Goal: Find specific page/section: Find specific page/section

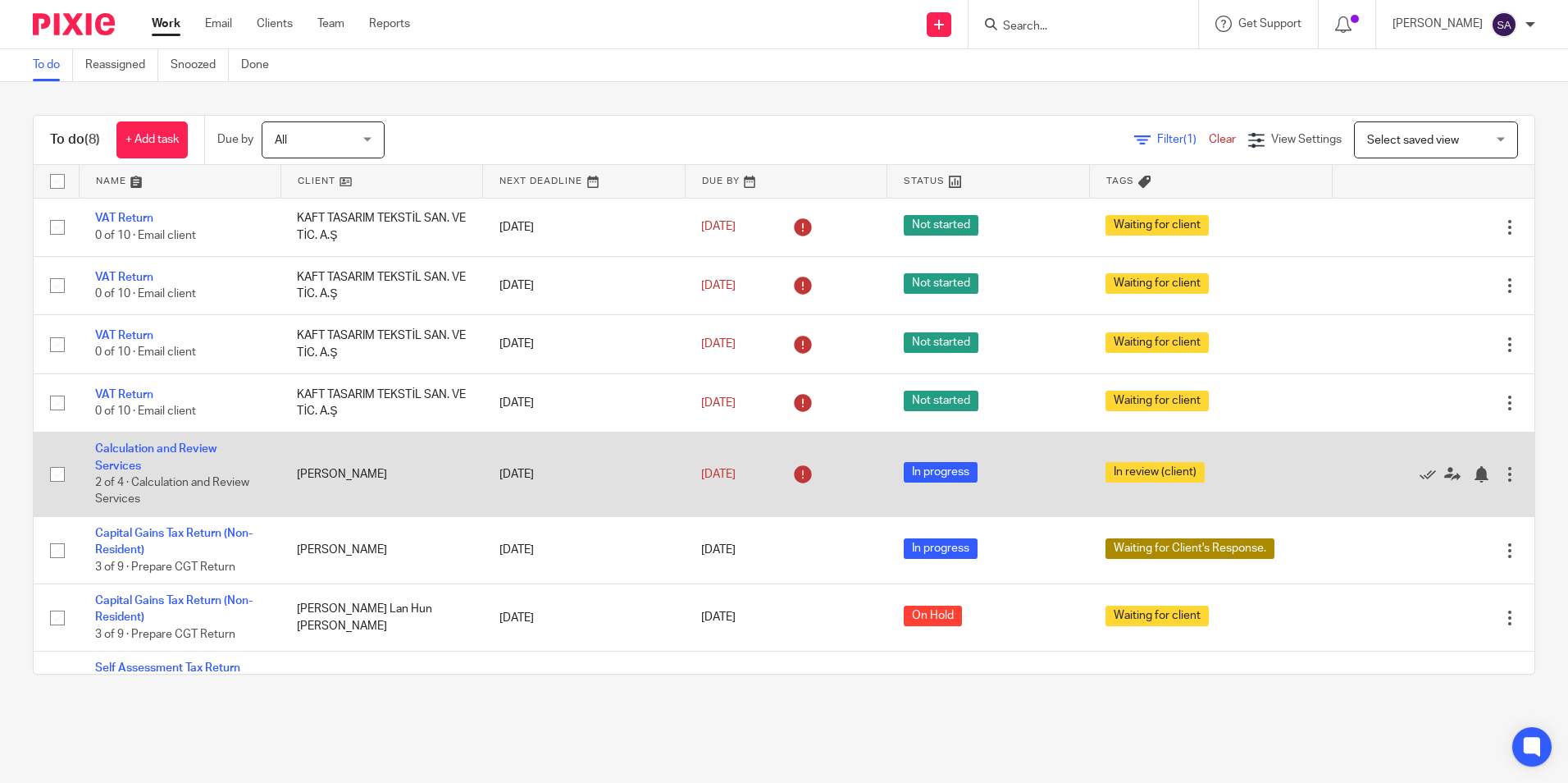
scroll to position [62, 0]
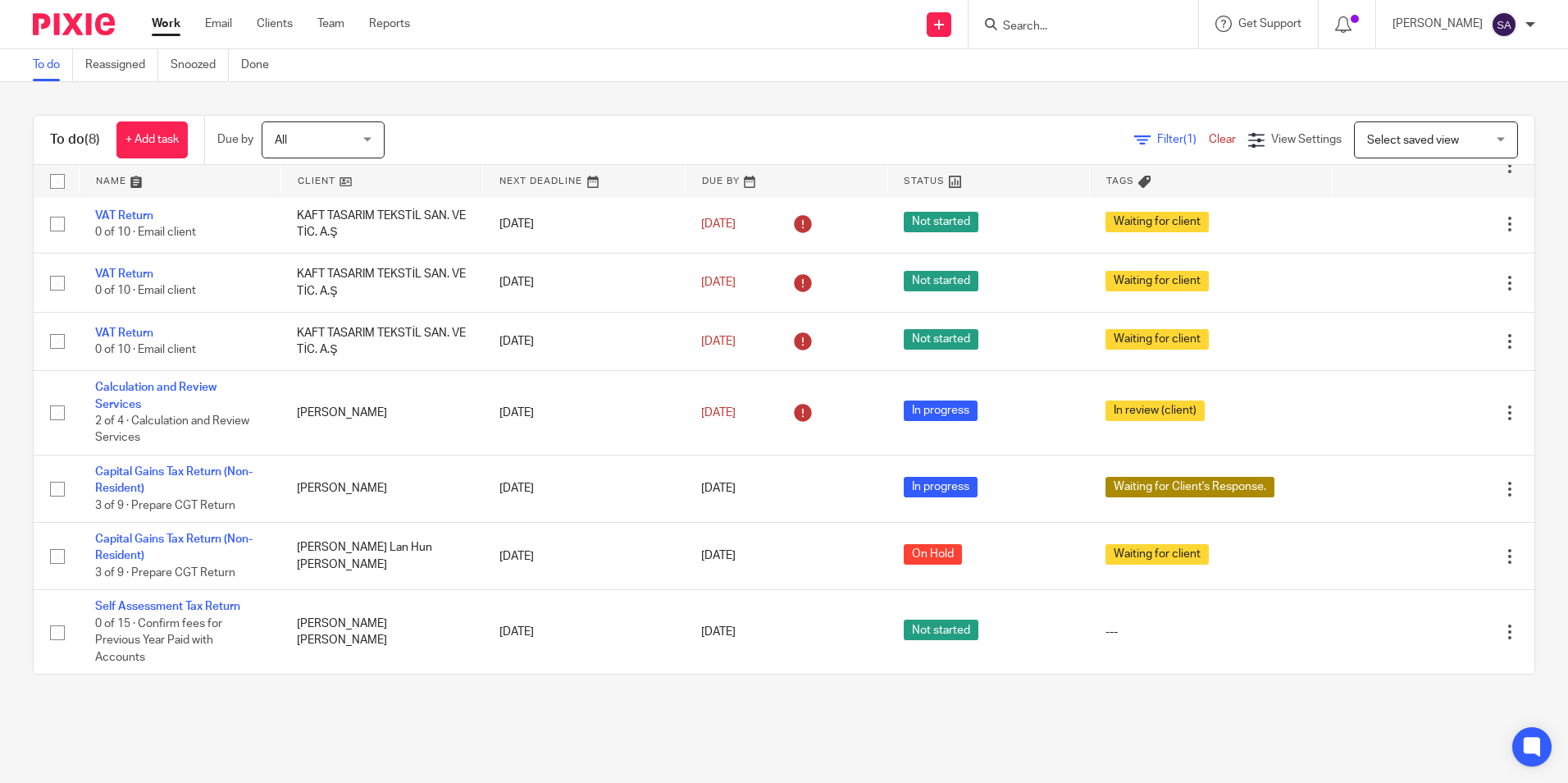
click at [1049, 29] on input "Search" at bounding box center [1075, 26] width 147 height 14
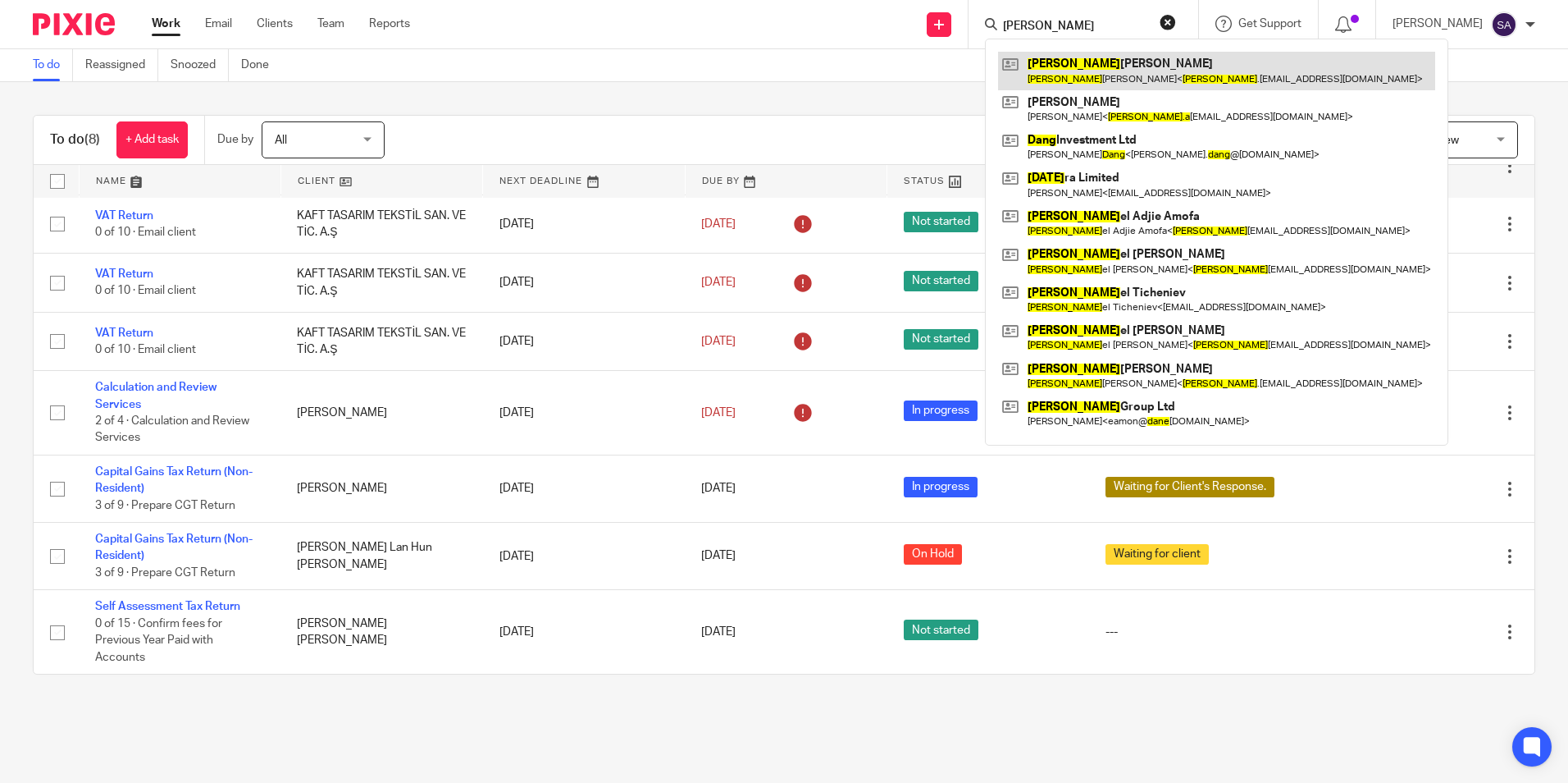
type input "dana"
click at [1080, 72] on link at bounding box center [1217, 70] width 437 height 38
